Goal: Task Accomplishment & Management: Use online tool/utility

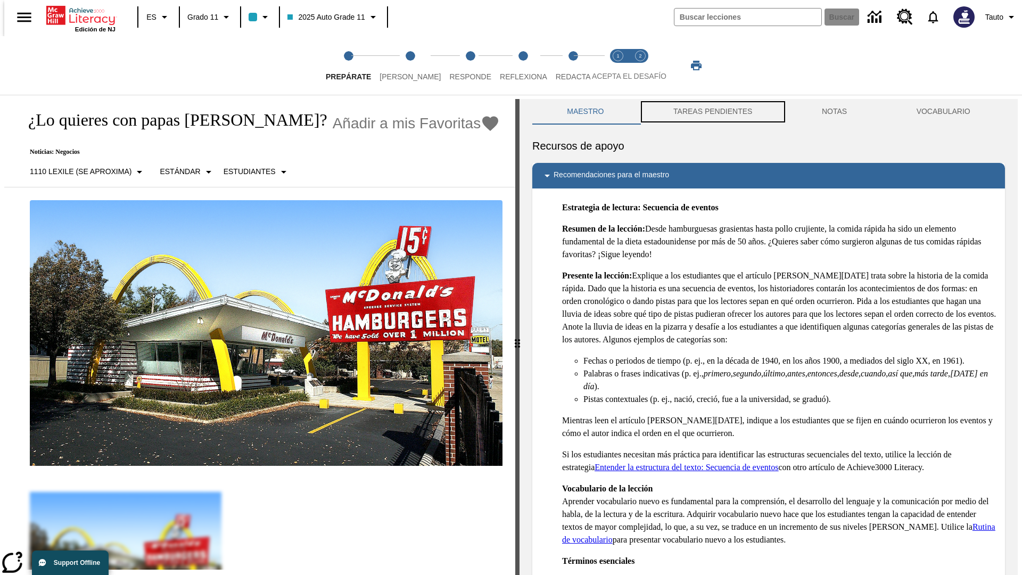
click at [712, 112] on button "TAREAS PENDIENTES" at bounding box center [713, 112] width 149 height 26
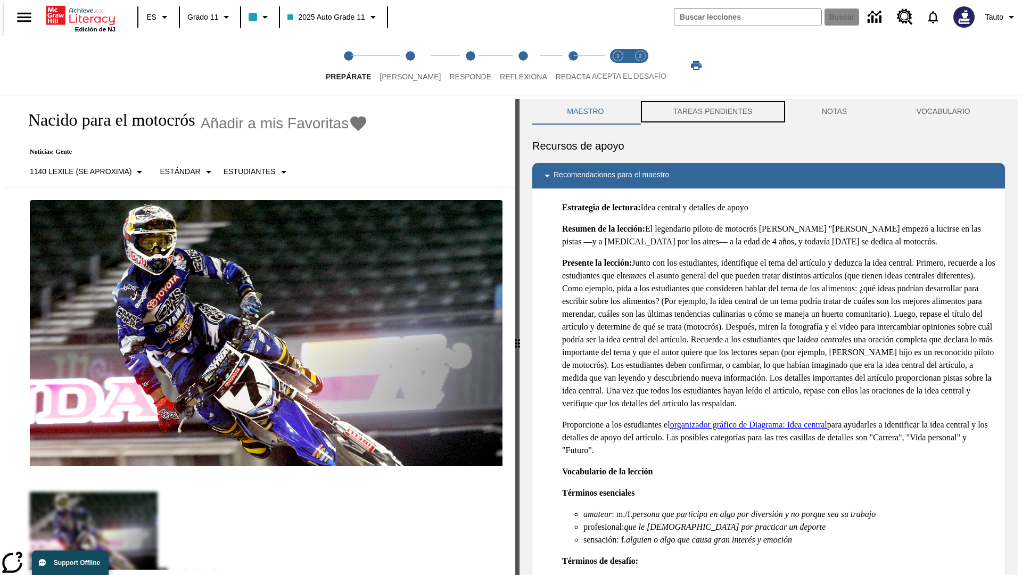
click at [712, 112] on button "TAREAS PENDIENTES" at bounding box center [713, 112] width 149 height 26
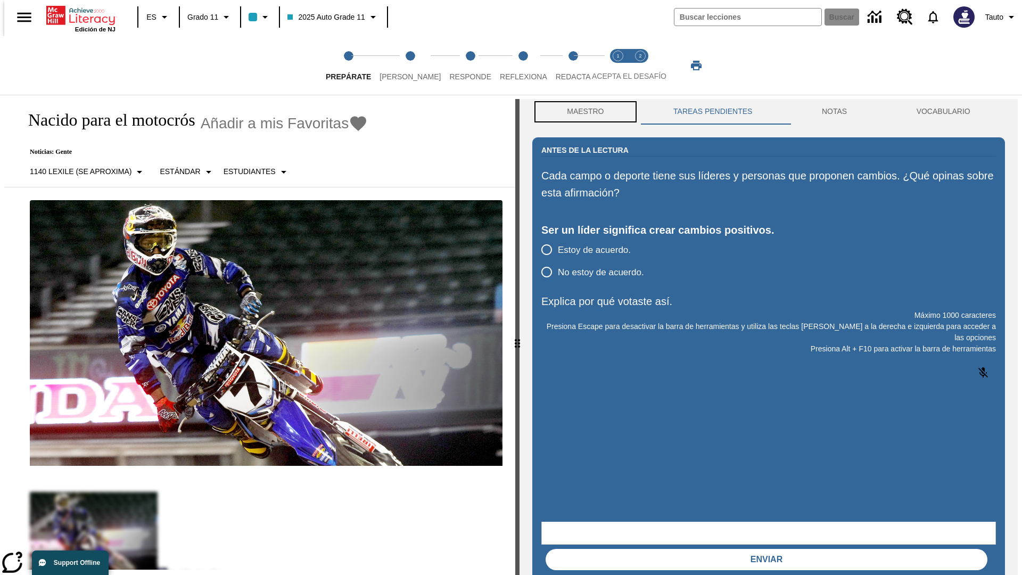
scroll to position [1, 0]
